Goal: Task Accomplishment & Management: Find specific page/section

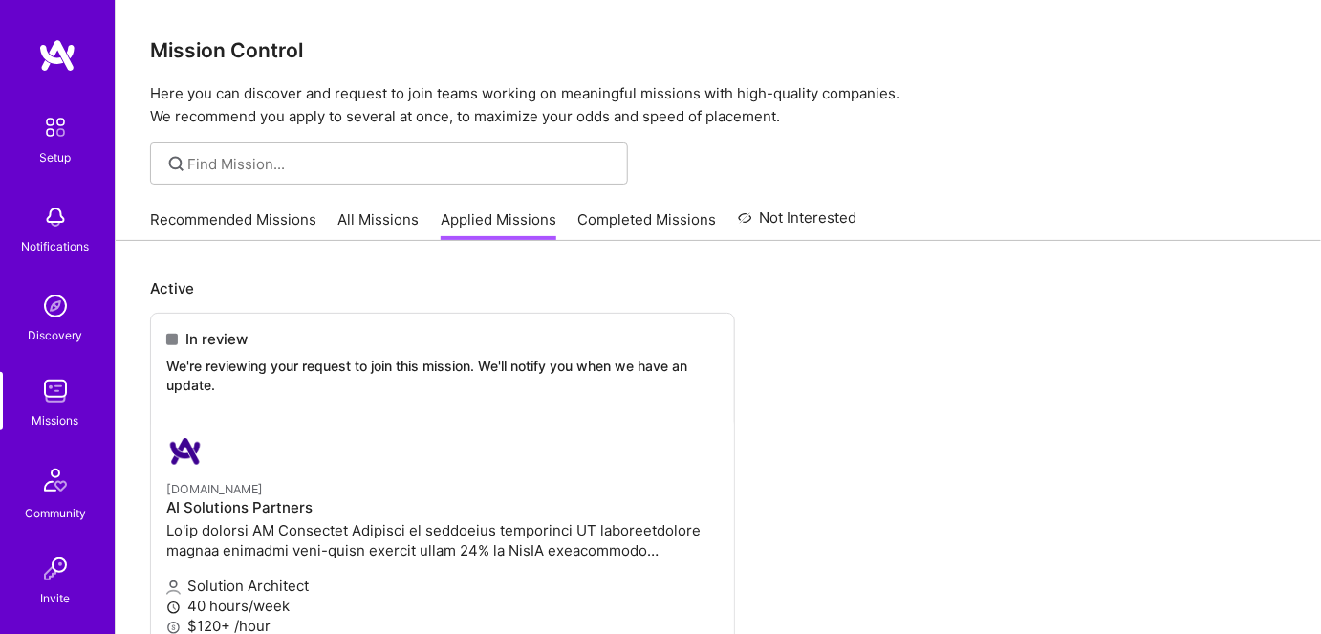
click at [375, 220] on link "All Missions" at bounding box center [378, 225] width 81 height 32
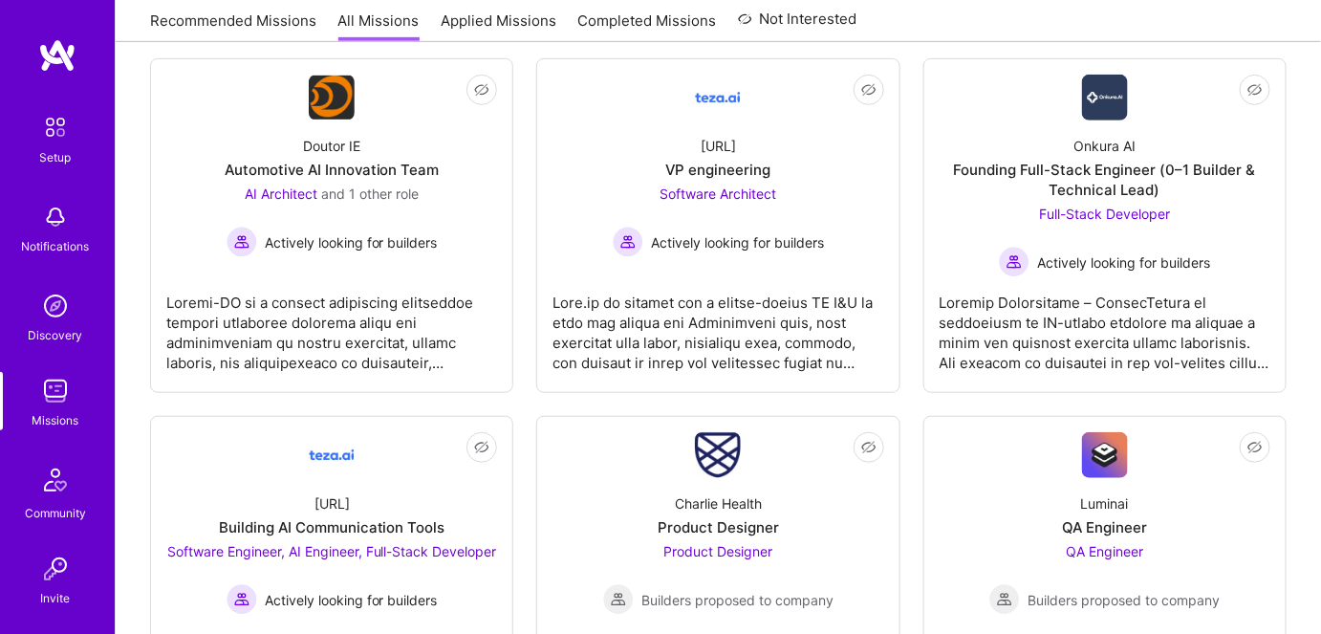
scroll to position [260, 0]
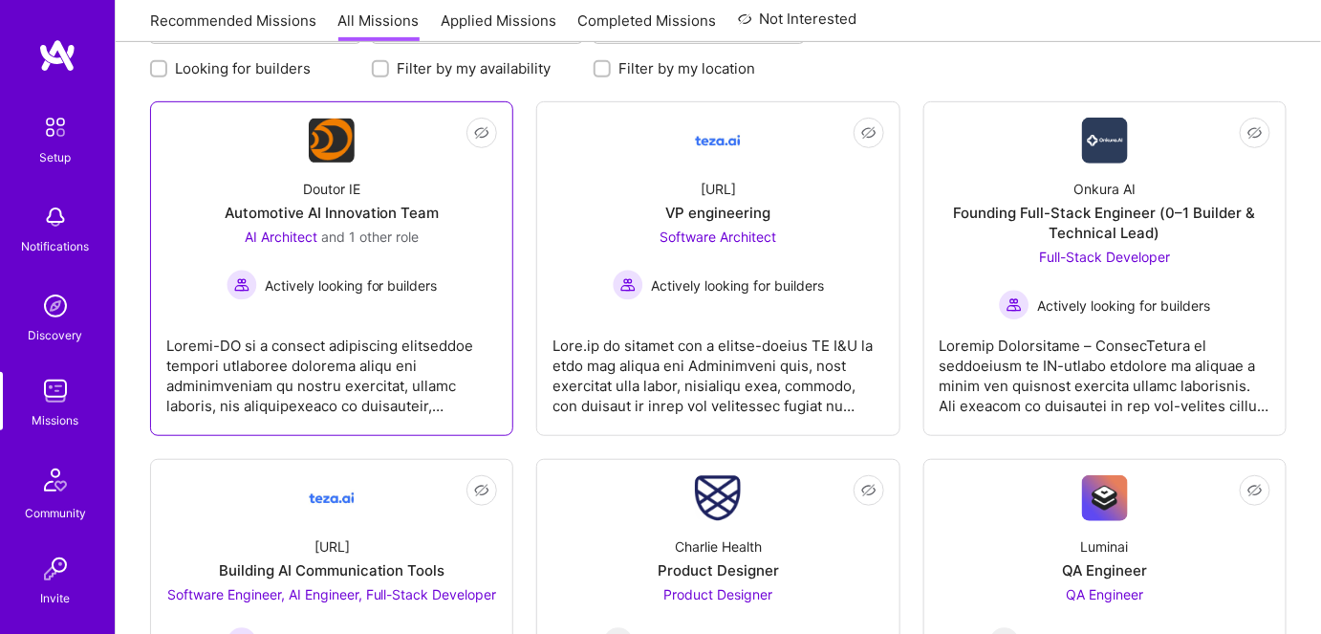
click at [405, 362] on div at bounding box center [331, 368] width 331 height 96
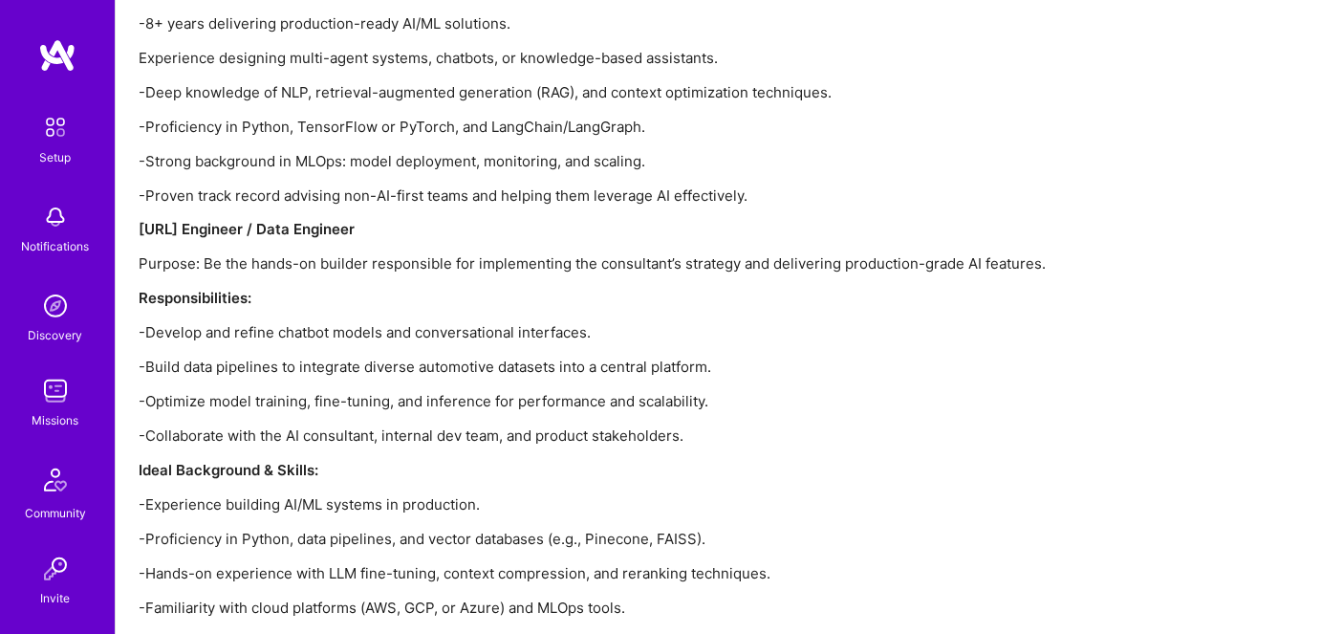
scroll to position [3481, 0]
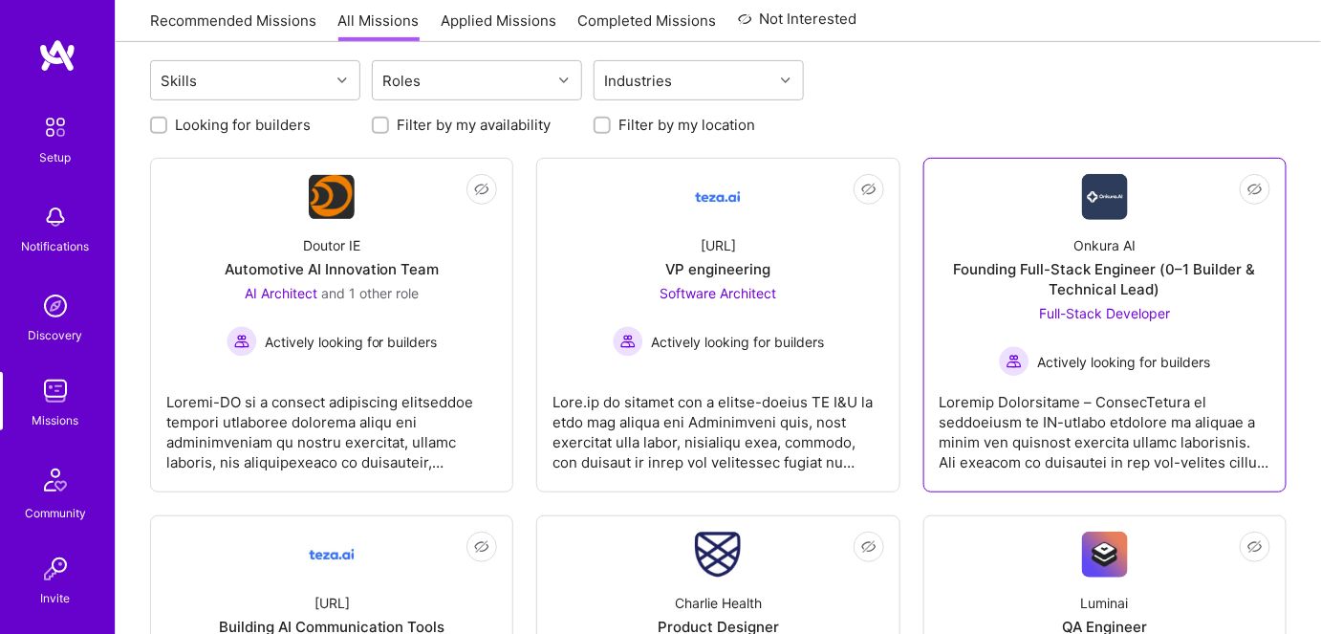
scroll to position [173, 0]
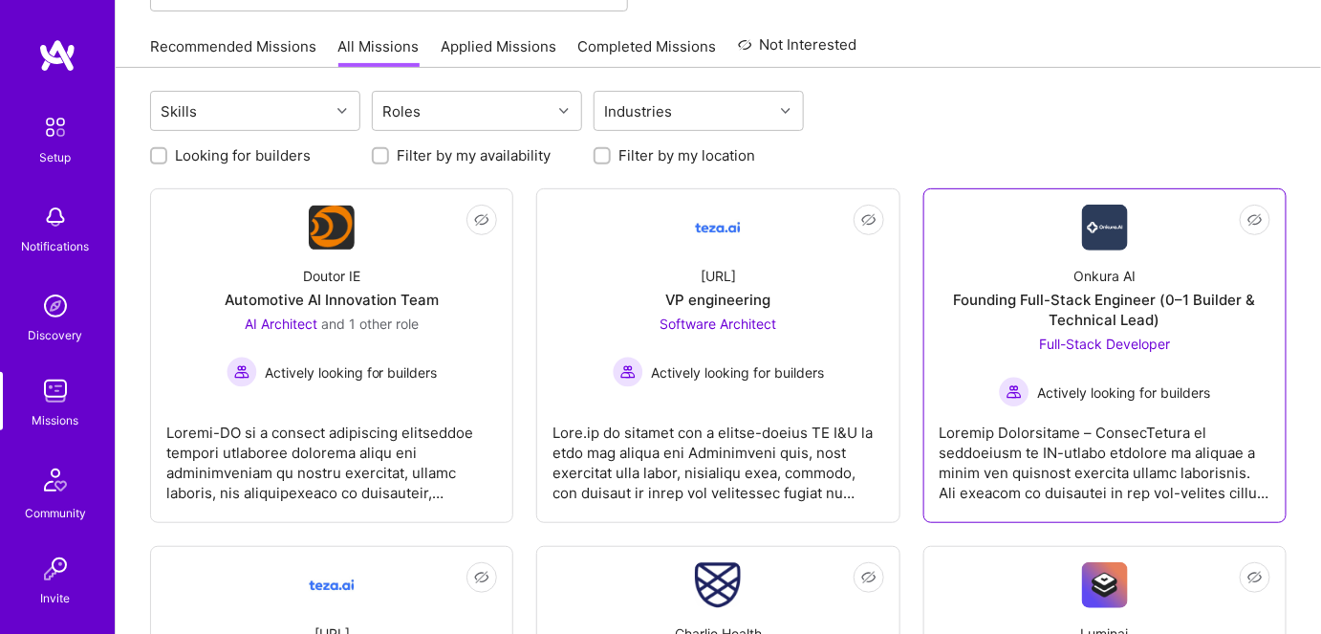
click at [1078, 409] on div at bounding box center [1104, 455] width 331 height 96
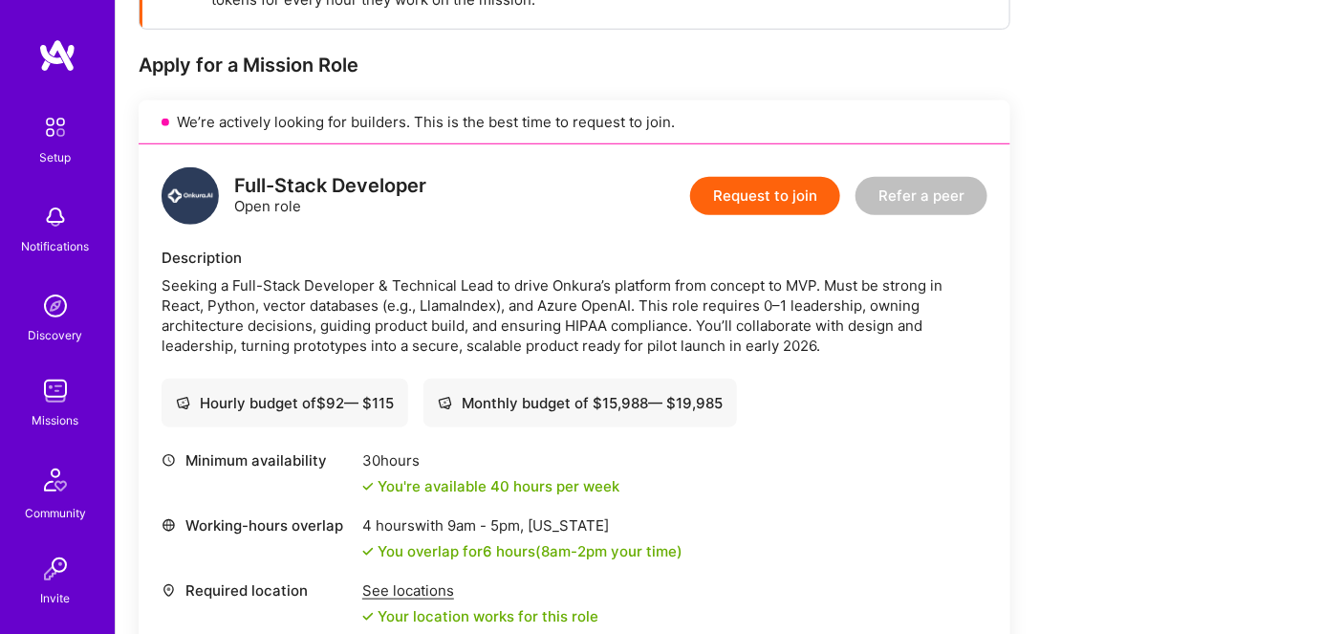
scroll to position [608, 0]
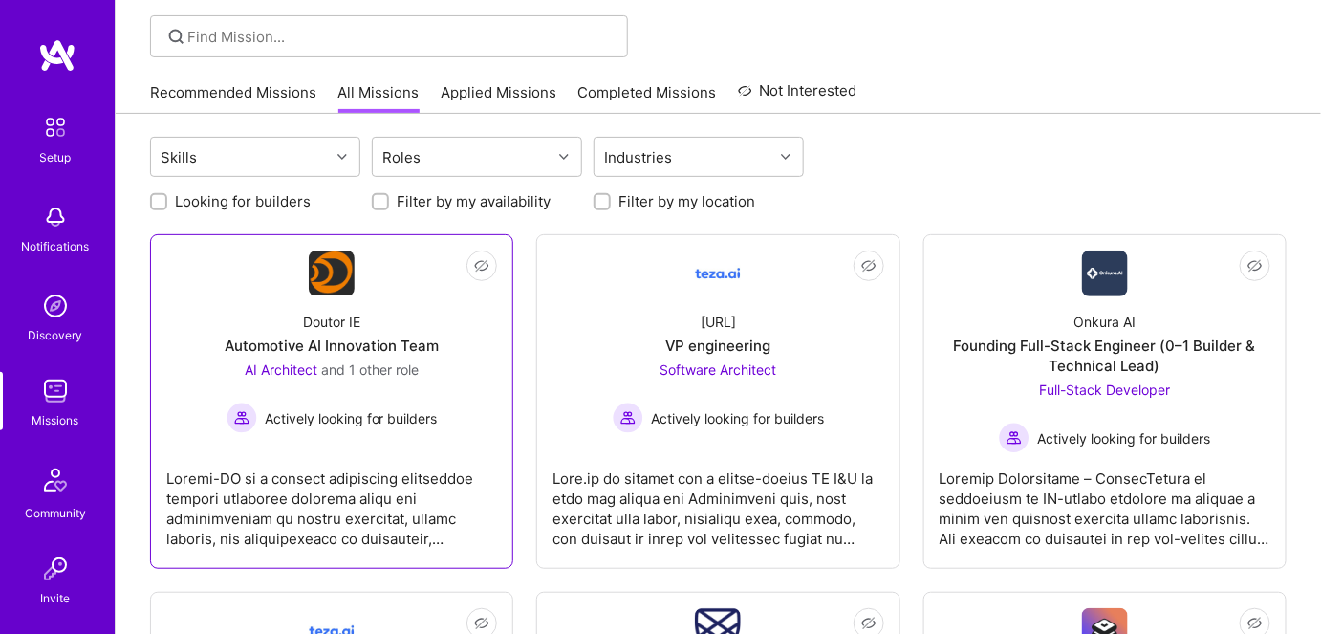
scroll to position [86, 0]
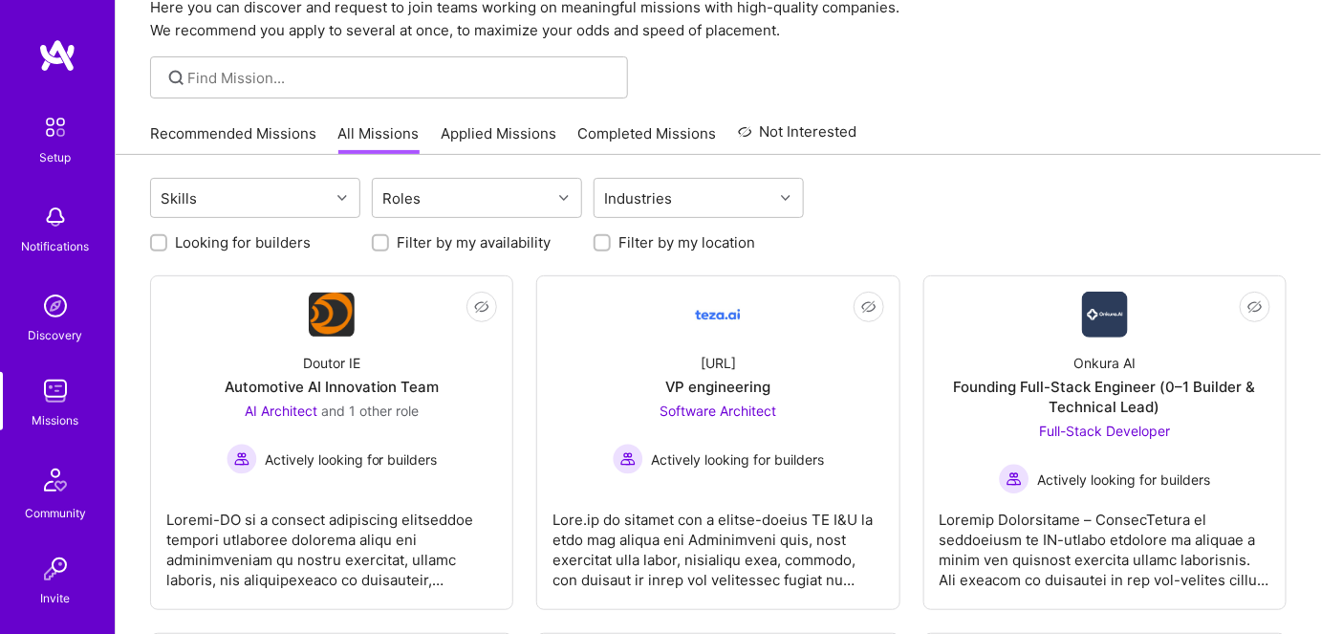
click at [226, 136] on link "Recommended Missions" at bounding box center [233, 139] width 166 height 32
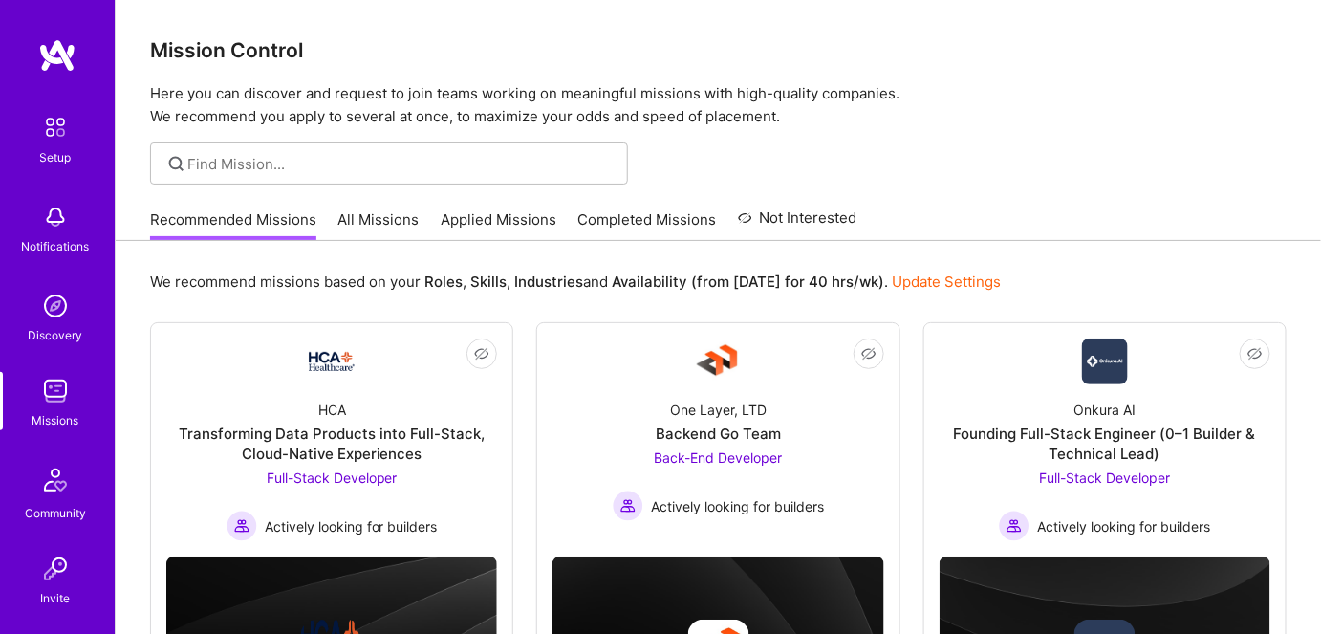
scroll to position [170, 0]
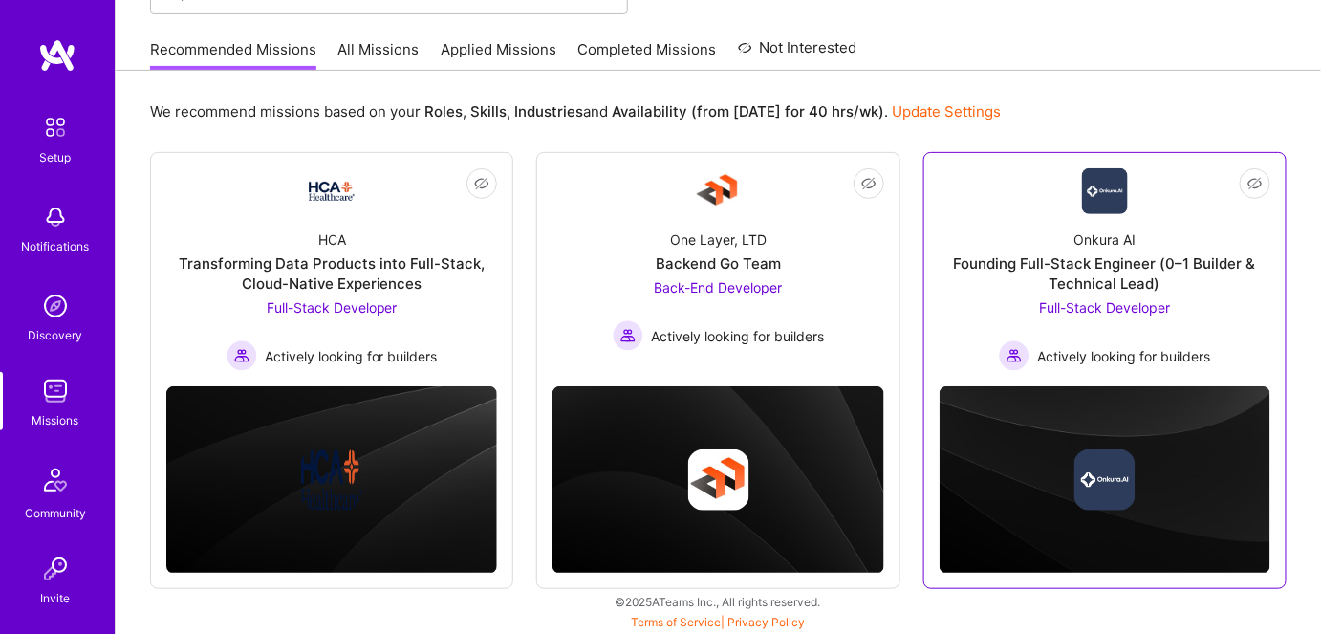
click at [1087, 307] on span "Full-Stack Developer" at bounding box center [1104, 307] width 131 height 16
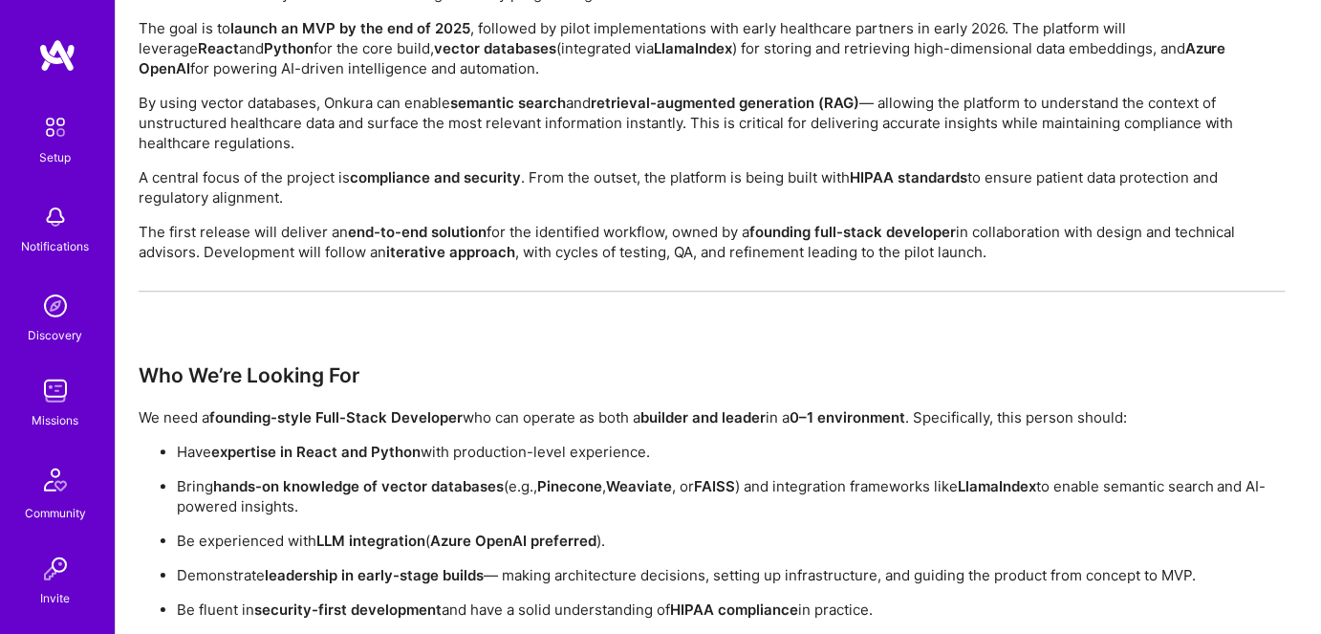
scroll to position [1727, 0]
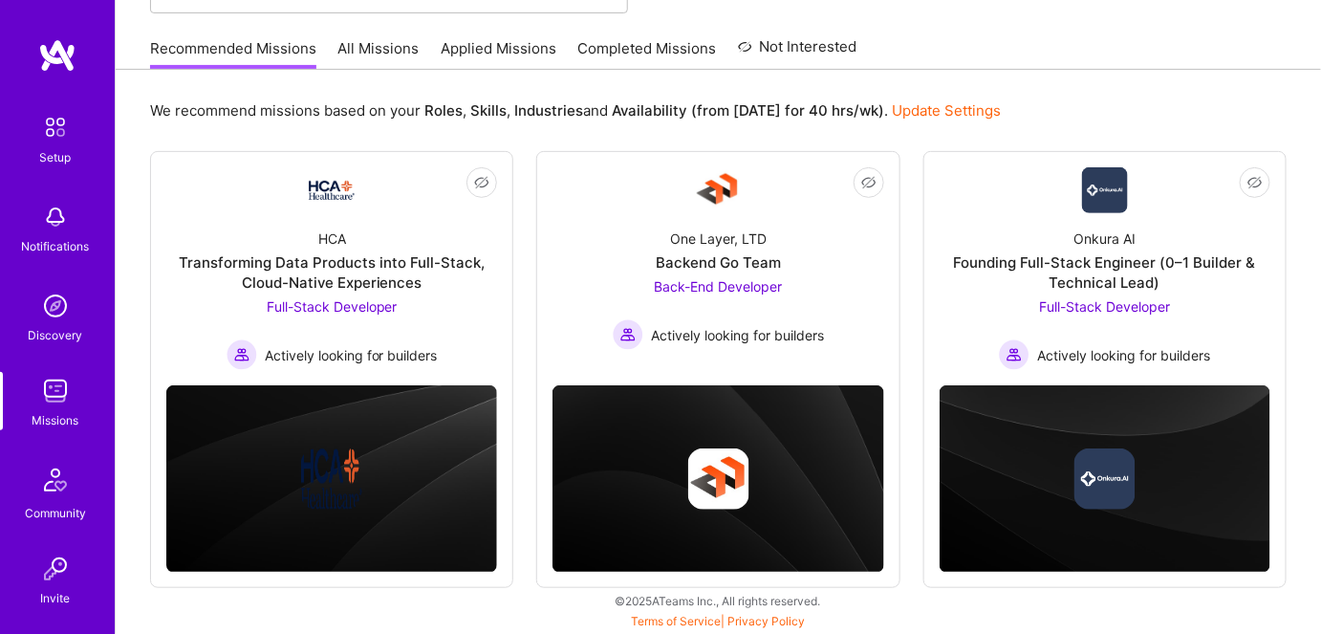
scroll to position [170, 0]
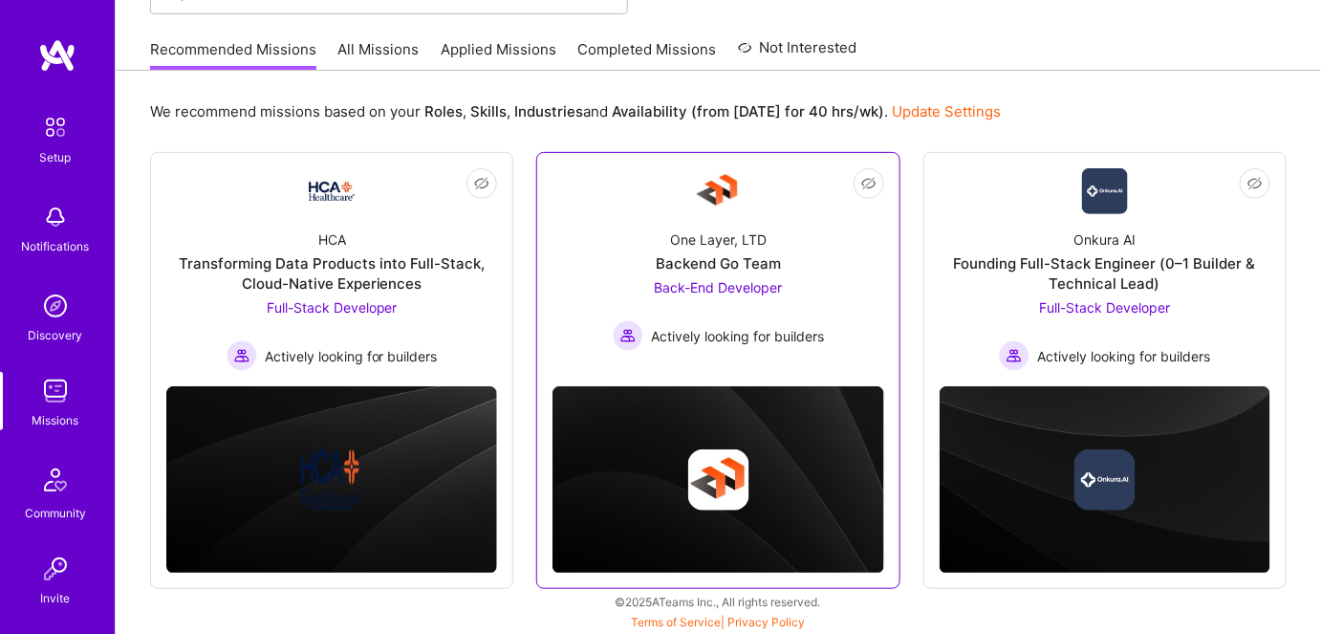
click at [717, 280] on span "Back-End Developer" at bounding box center [718, 287] width 128 height 16
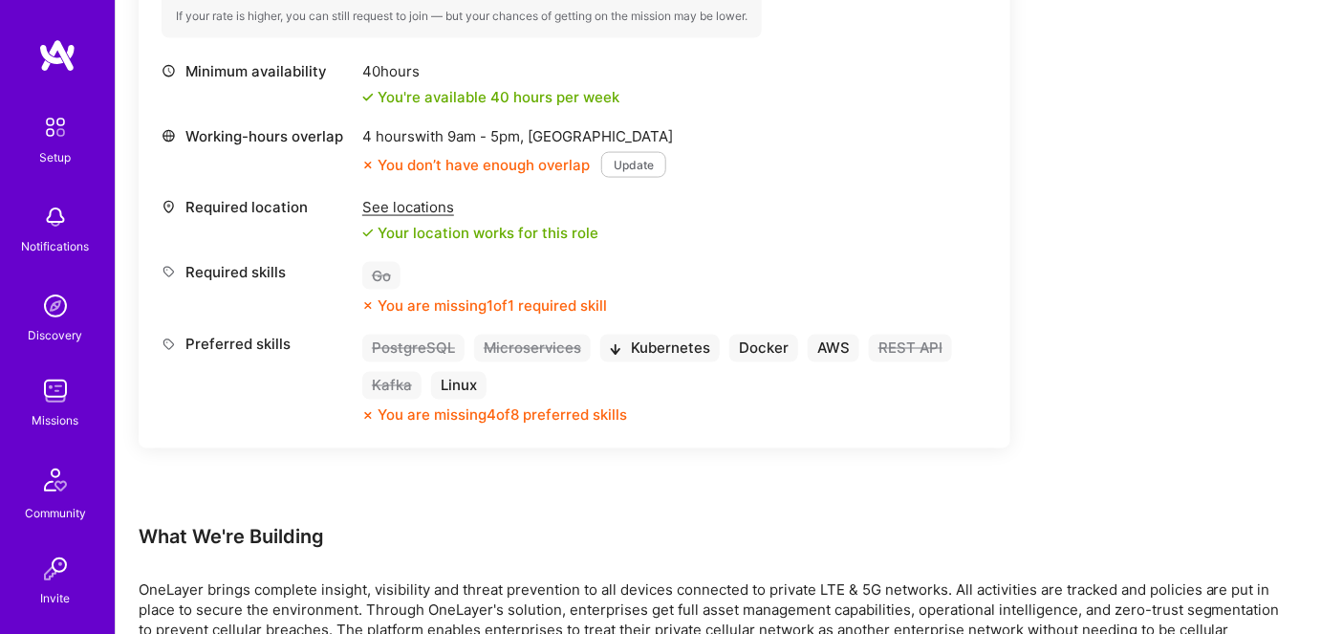
scroll to position [848, 0]
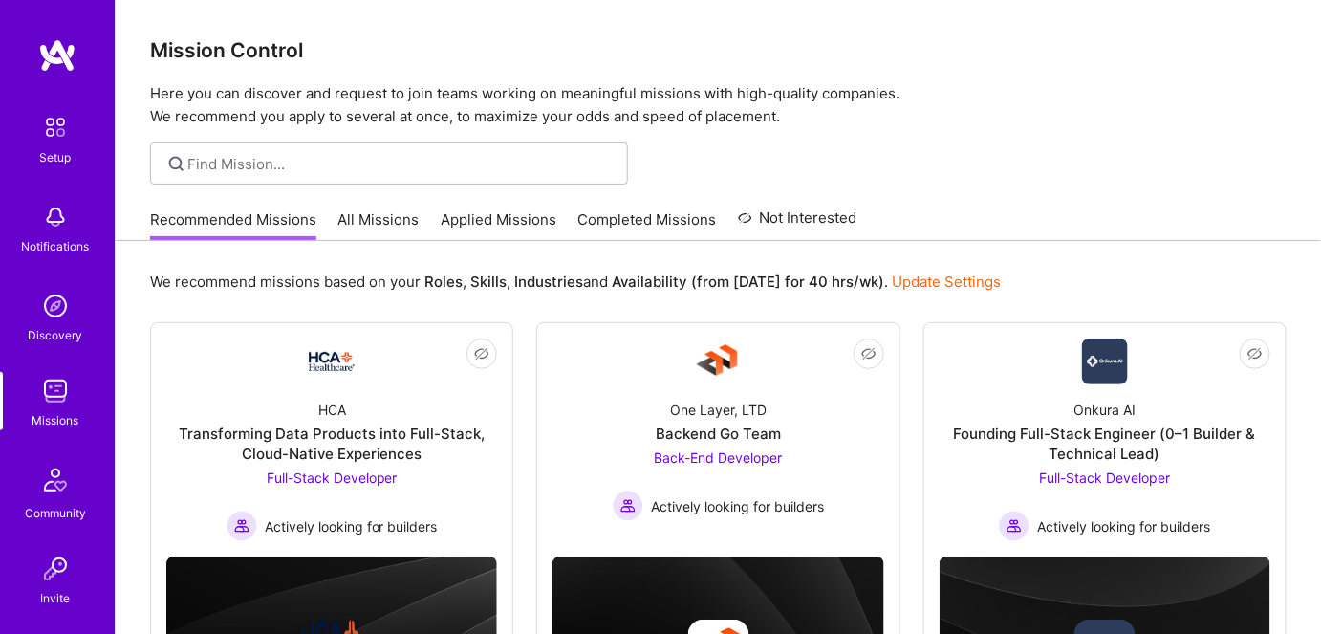
click at [356, 223] on link "All Missions" at bounding box center [378, 225] width 81 height 32
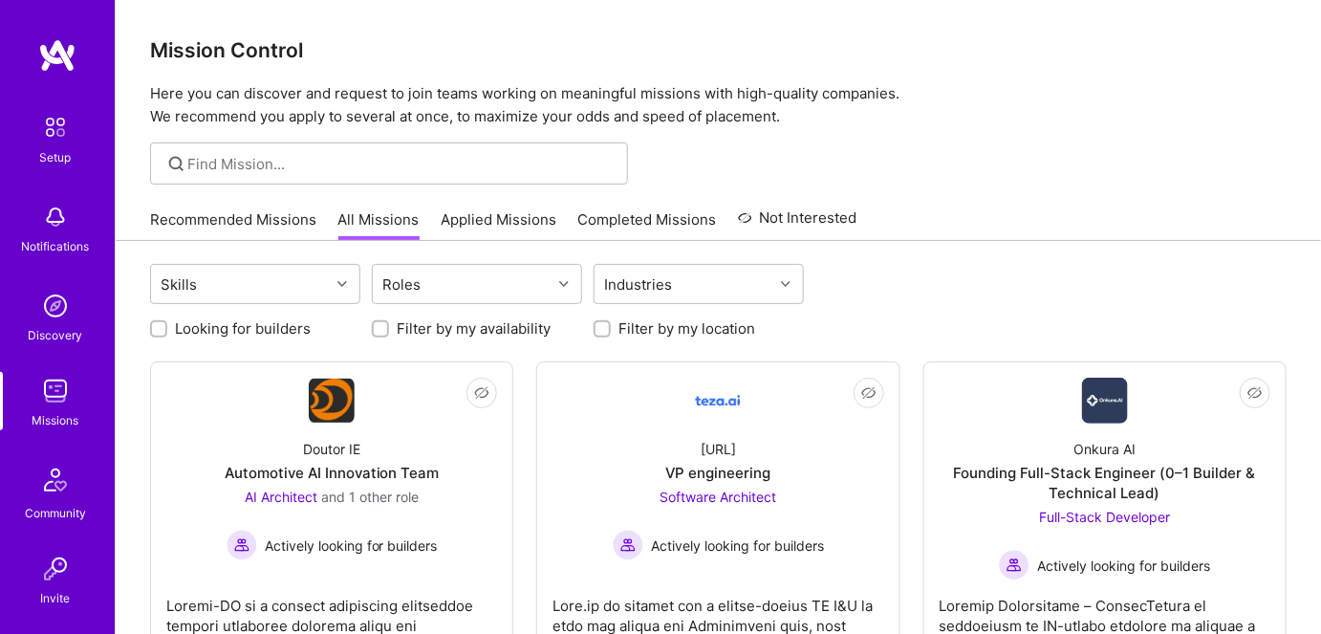
click at [730, 36] on div "Mission Control Here you can discover and request to join teams working on mean…" at bounding box center [718, 64] width 1205 height 128
click at [471, 217] on link "Applied Missions" at bounding box center [499, 225] width 116 height 32
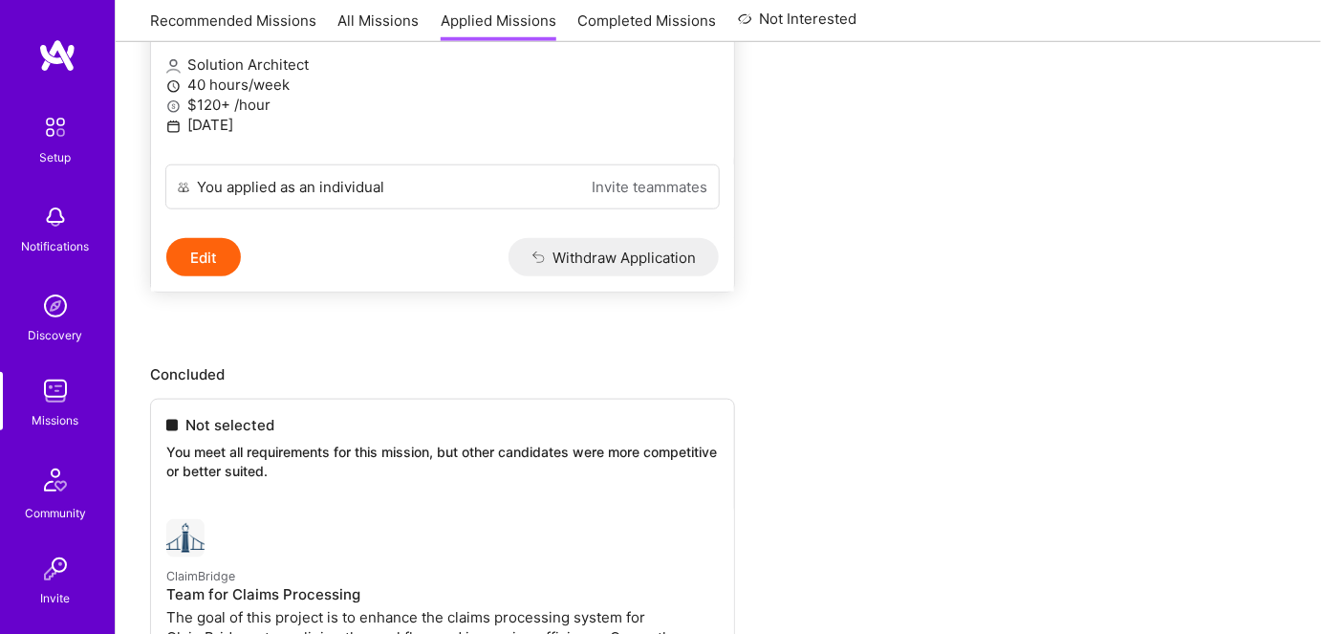
scroll to position [86, 0]
